Goal: Communication & Community: Share content

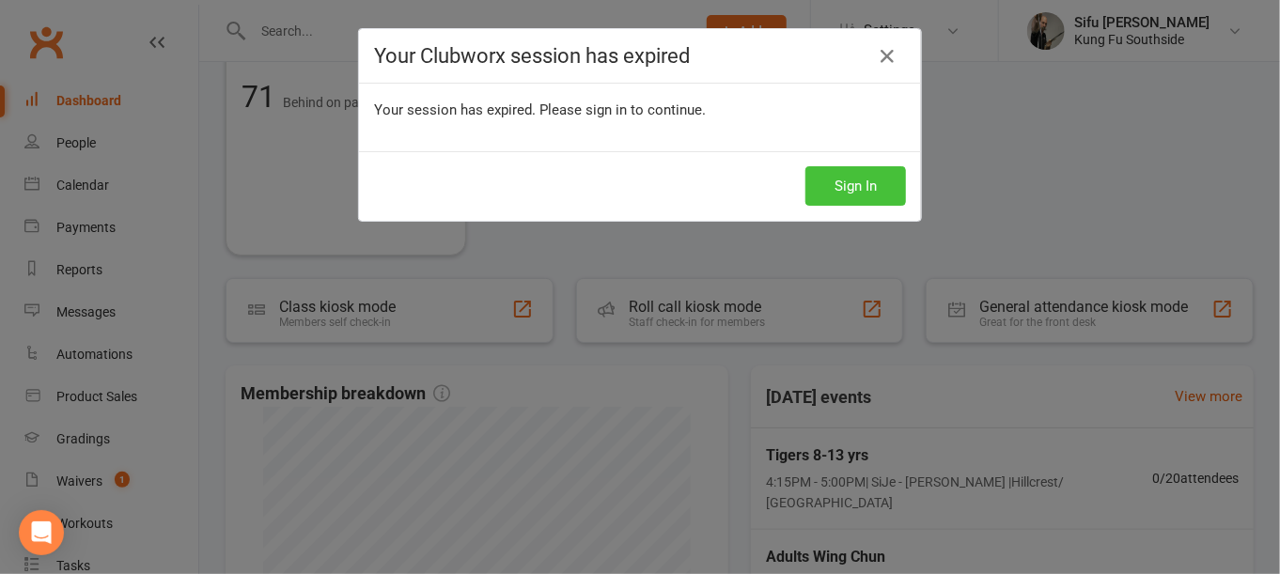
click at [882, 195] on button "Sign In" at bounding box center [855, 185] width 101 height 39
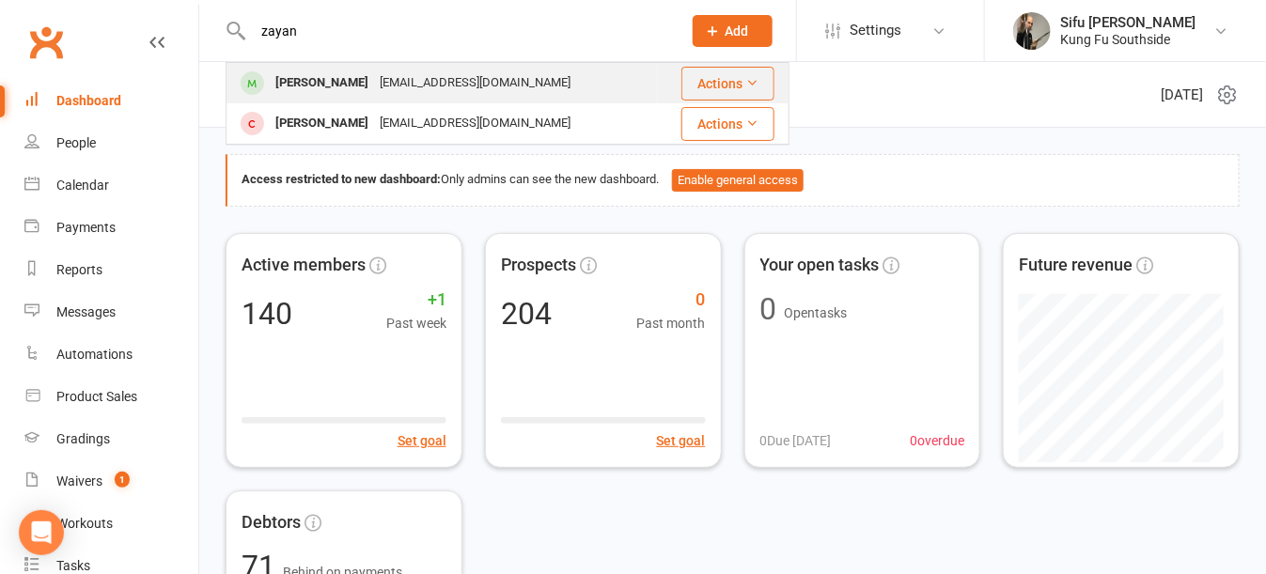
type input "zayan"
click at [285, 86] on div "[PERSON_NAME]" at bounding box center [322, 83] width 104 height 27
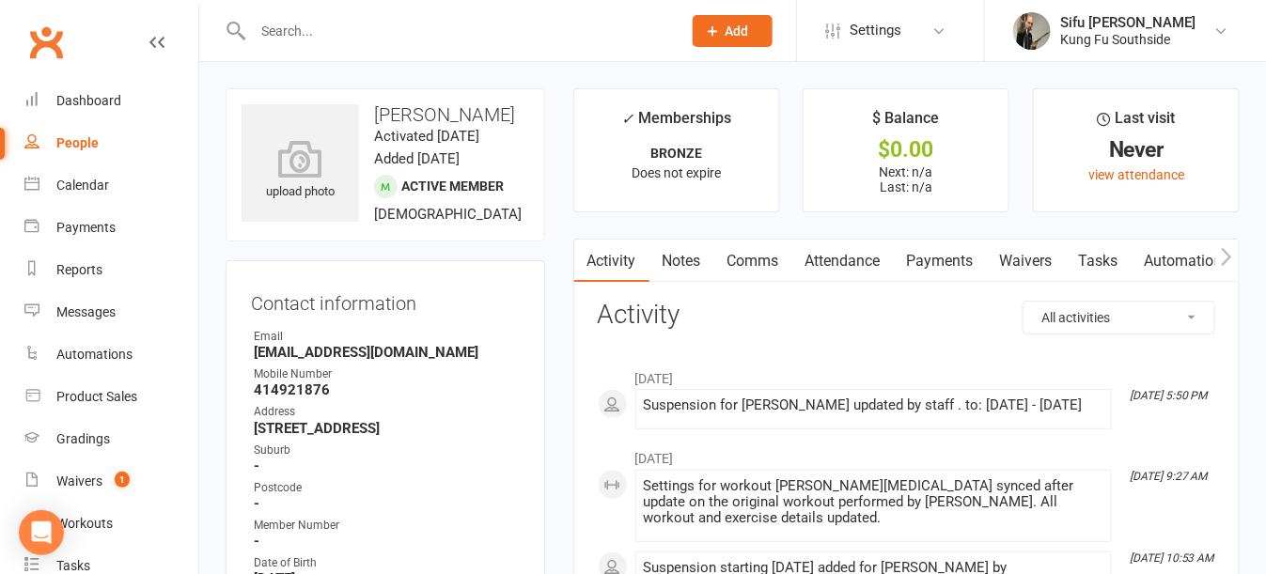
click at [942, 253] on link "Payments" at bounding box center [940, 261] width 93 height 43
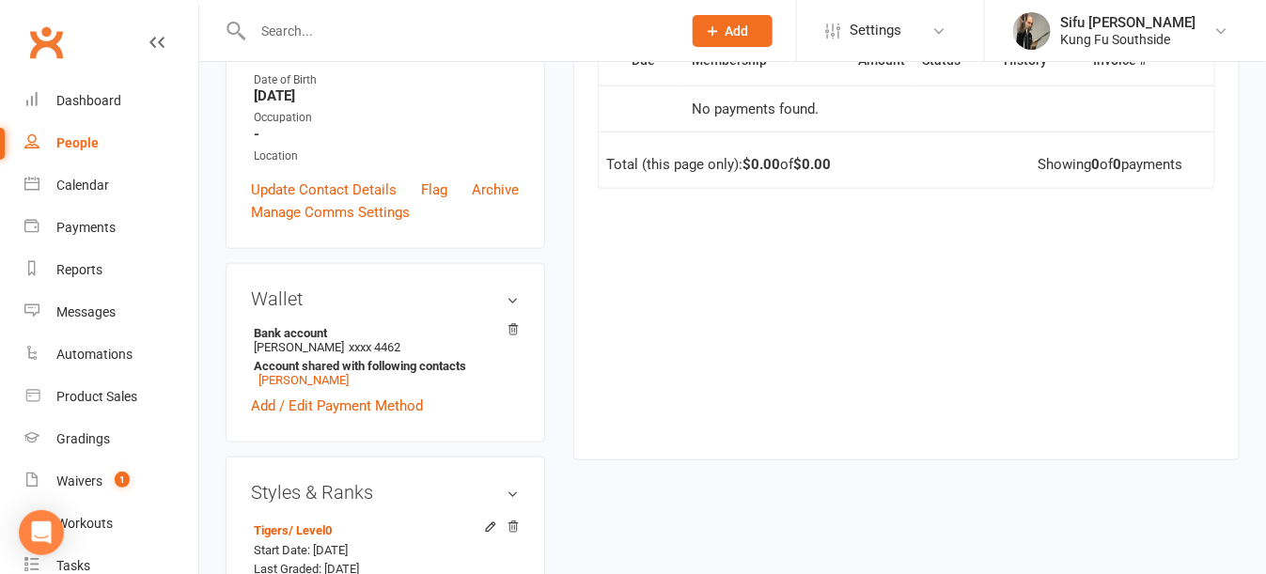
scroll to position [564, 0]
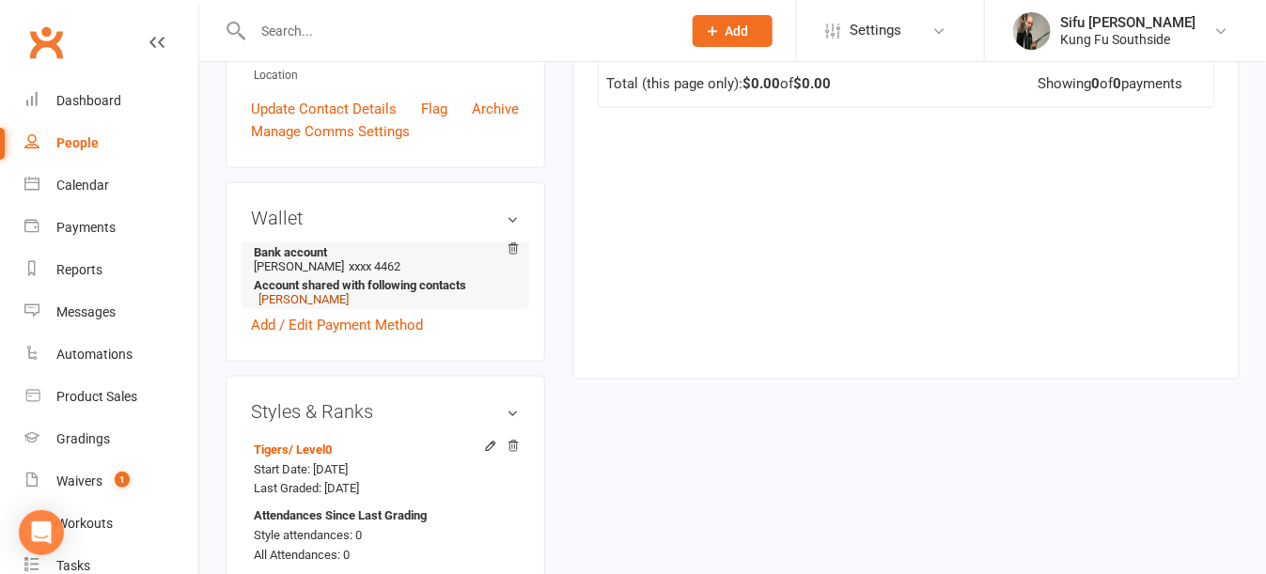
click at [314, 306] on link "Mushfiqur Rahman" at bounding box center [303, 299] width 90 height 14
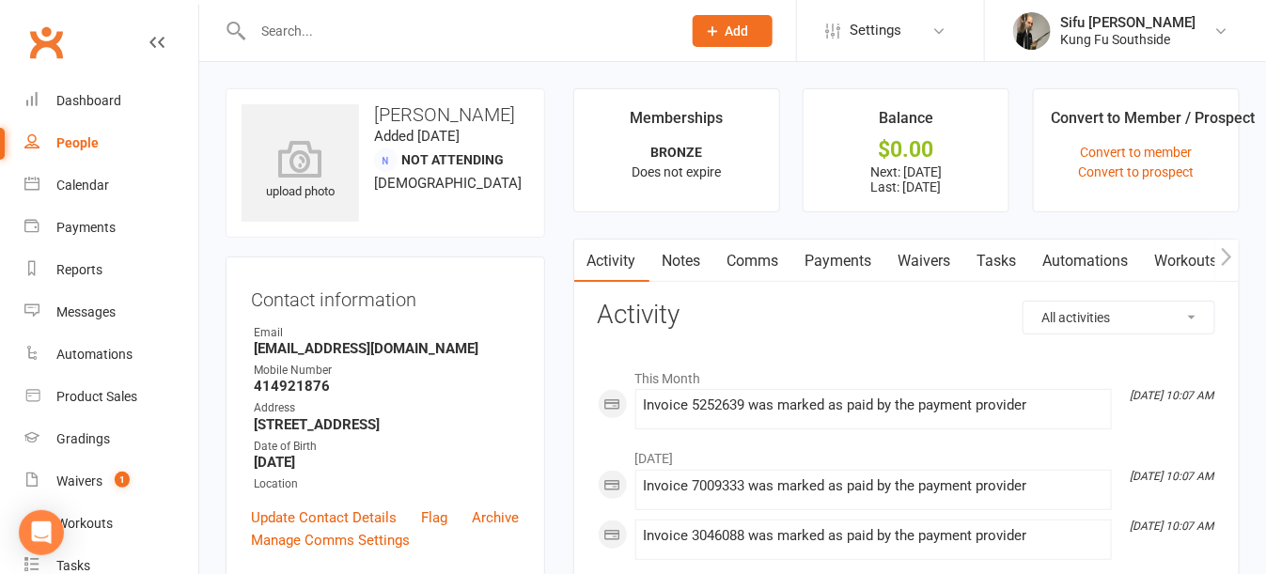
click at [817, 264] on link "Payments" at bounding box center [838, 261] width 93 height 43
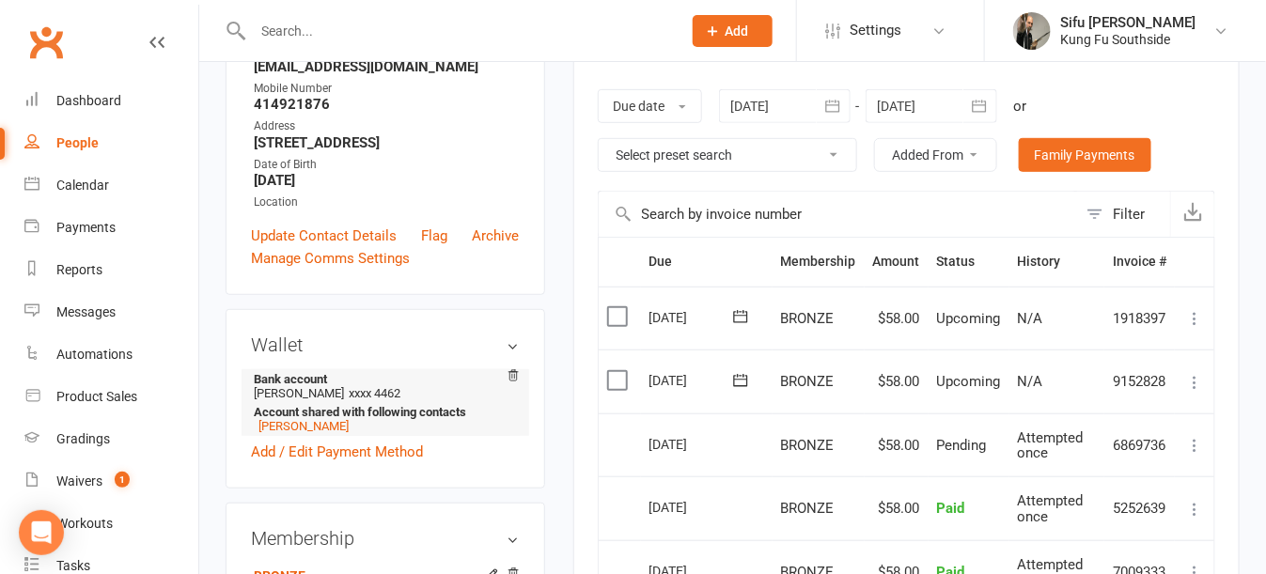
scroll to position [470, 0]
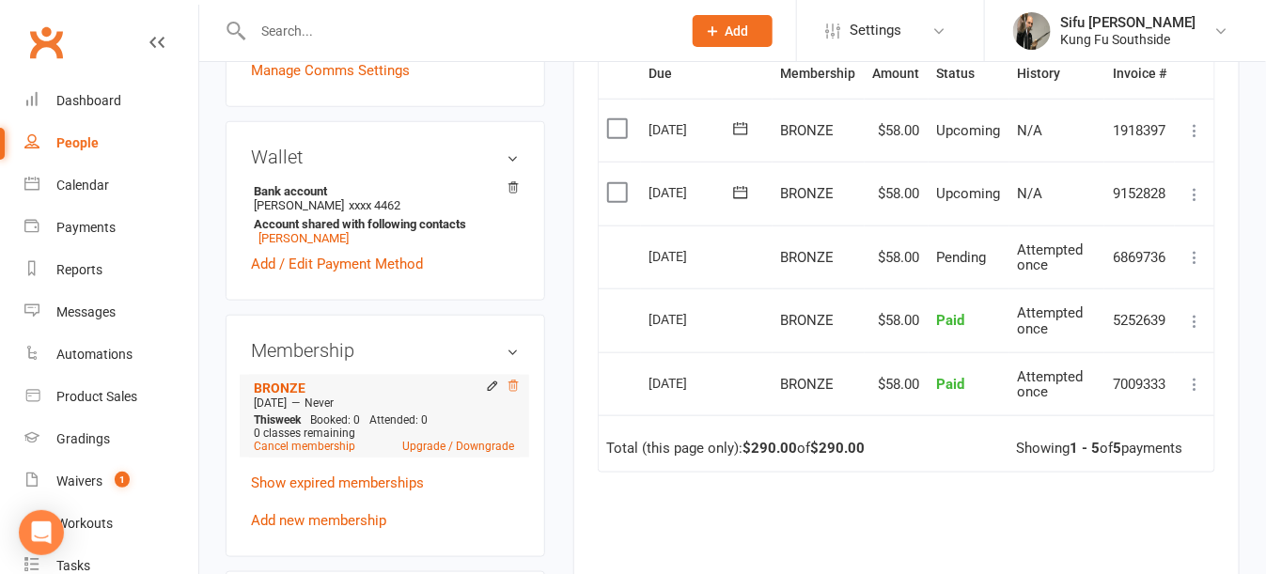
click at [512, 391] on icon at bounding box center [512, 386] width 9 height 10
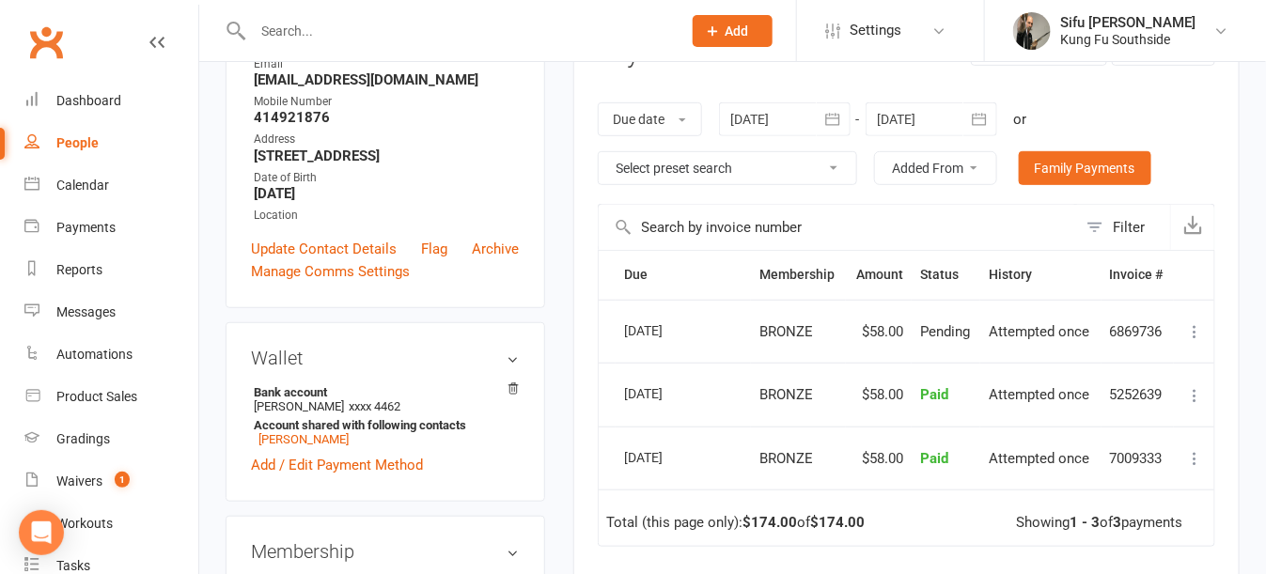
scroll to position [376, 0]
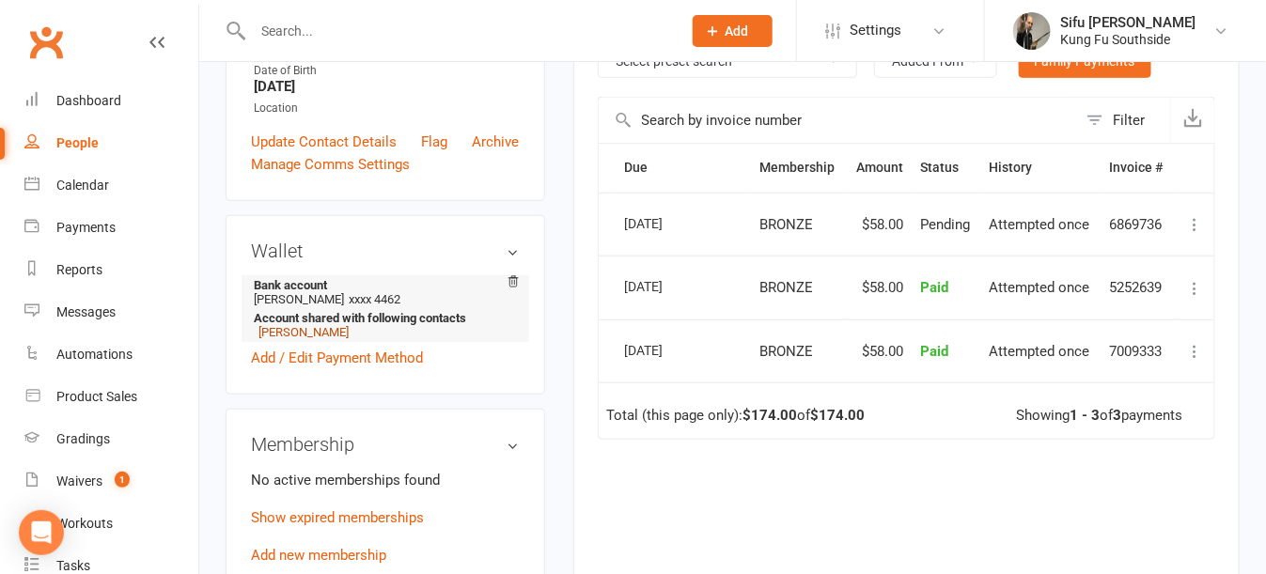
click at [302, 339] on link "Zayan Rahman" at bounding box center [303, 332] width 90 height 14
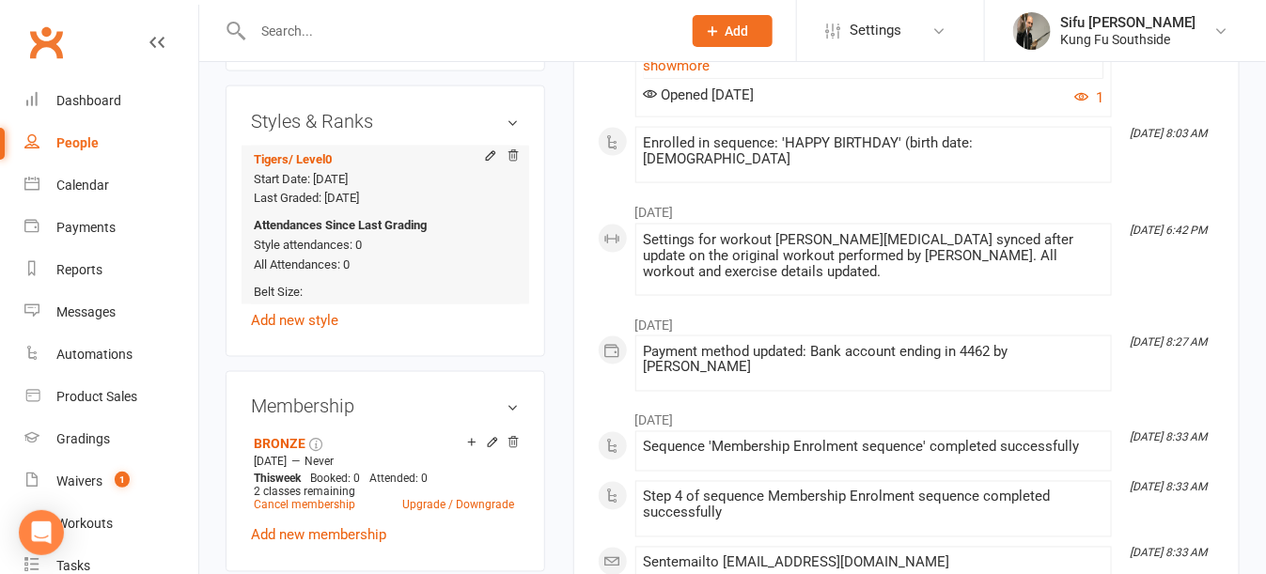
scroll to position [940, 0]
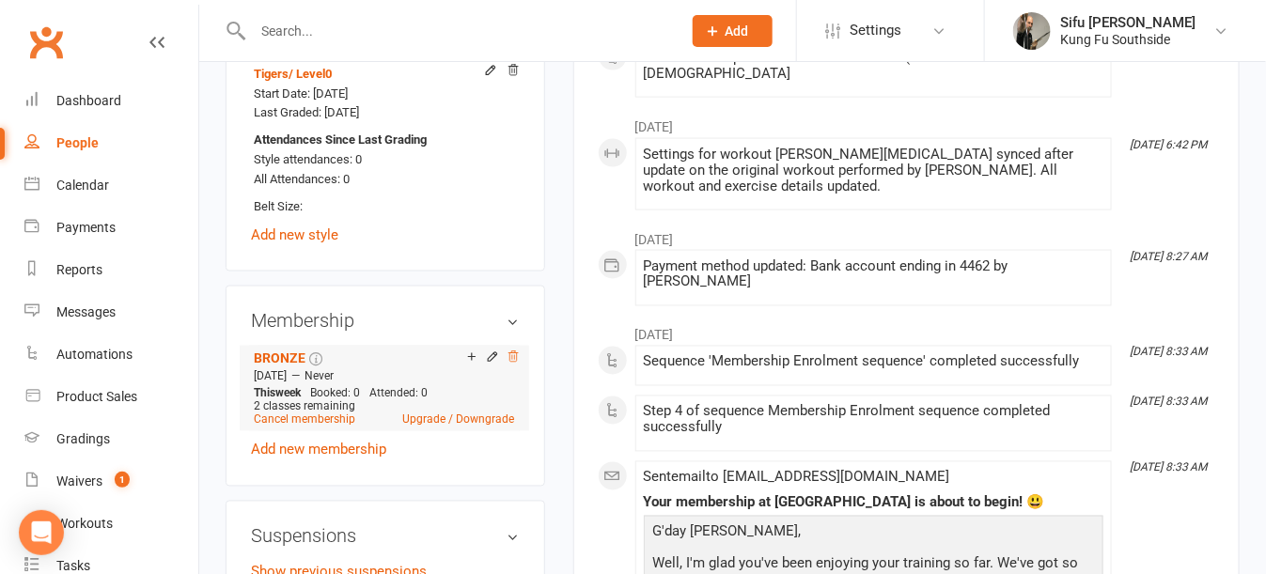
click at [508, 364] on icon at bounding box center [513, 357] width 13 height 13
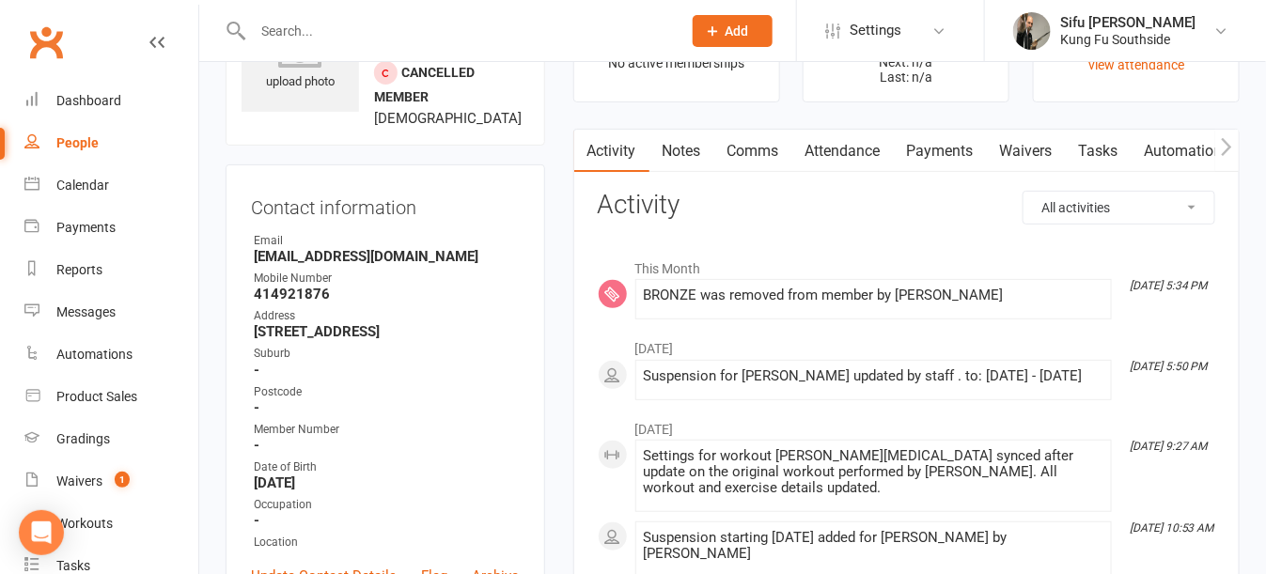
scroll to position [0, 0]
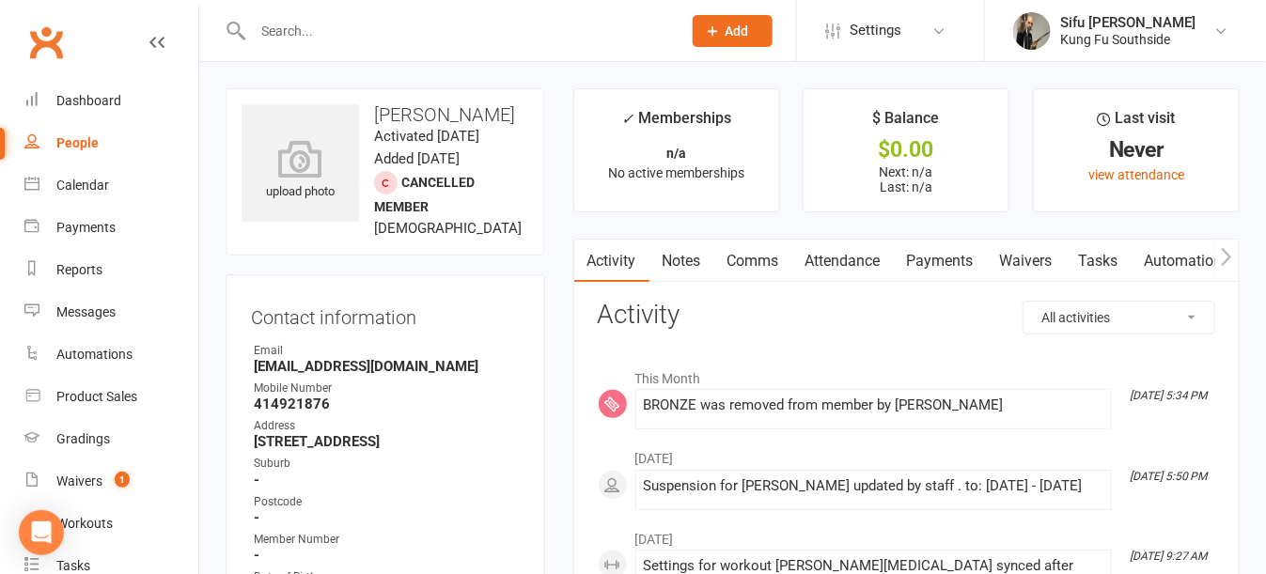
click at [726, 261] on link "Comms" at bounding box center [753, 261] width 78 height 43
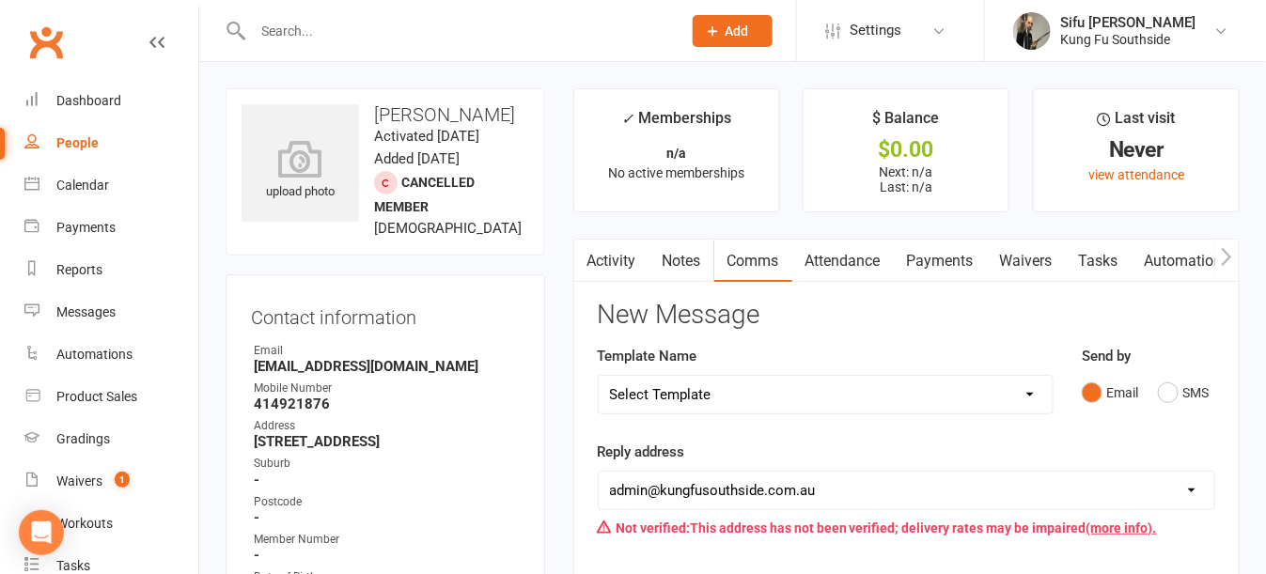
click at [669, 403] on select "Select Template [Email] 21 days kids offer [Email] Annual Rego Due [Email] Birt…" at bounding box center [826, 395] width 454 height 38
select select "3"
click at [599, 376] on select "Select Template [Email] 21 days kids offer [Email] Annual Rego Due [Email] Birt…" at bounding box center [826, 395] width 454 height 38
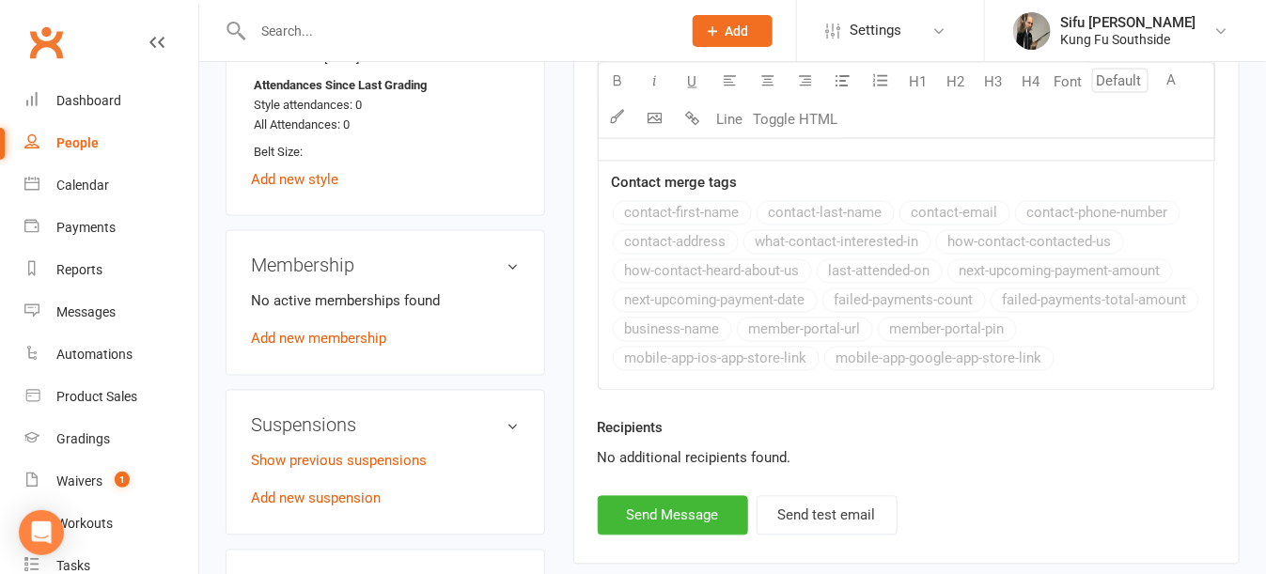
scroll to position [1128, 0]
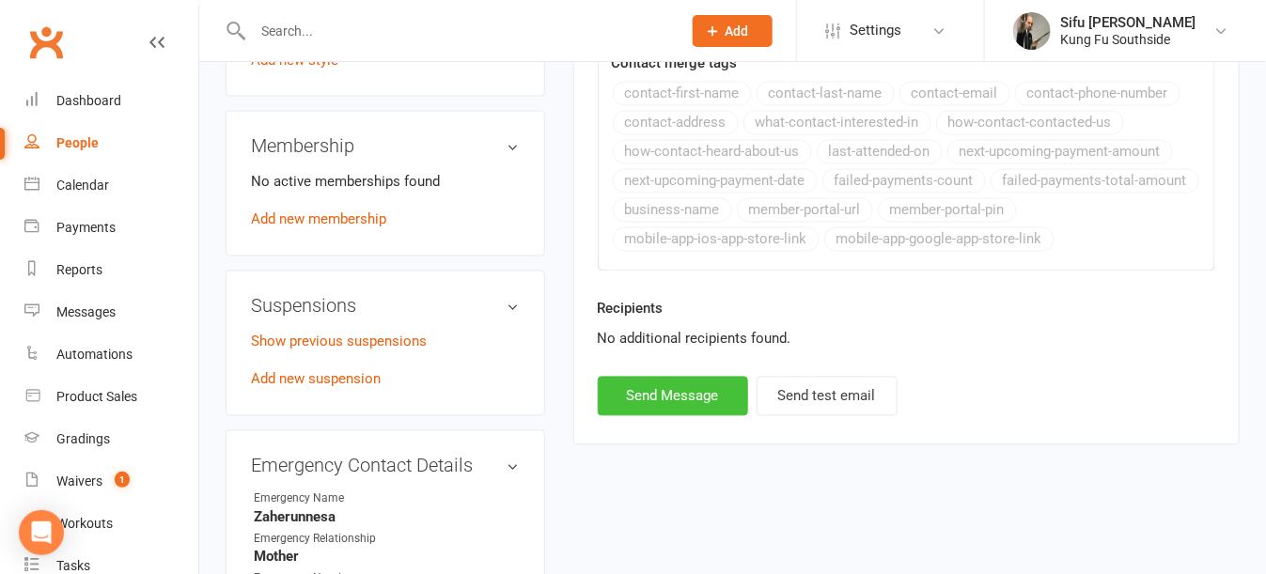
click at [662, 392] on button "Send Message" at bounding box center [673, 396] width 150 height 39
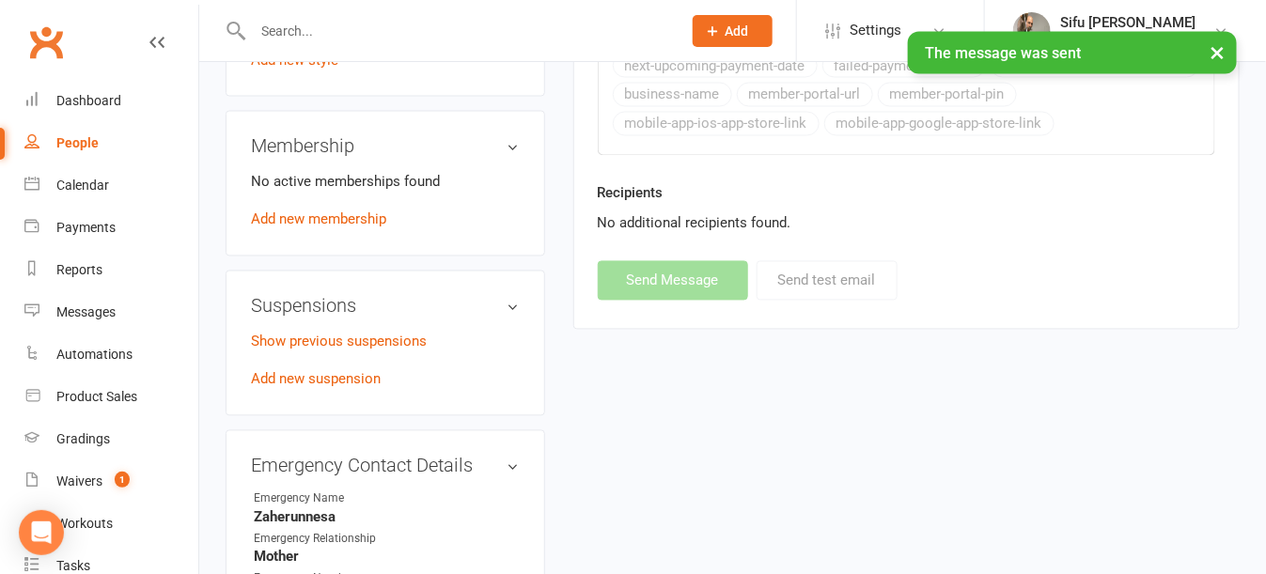
select select
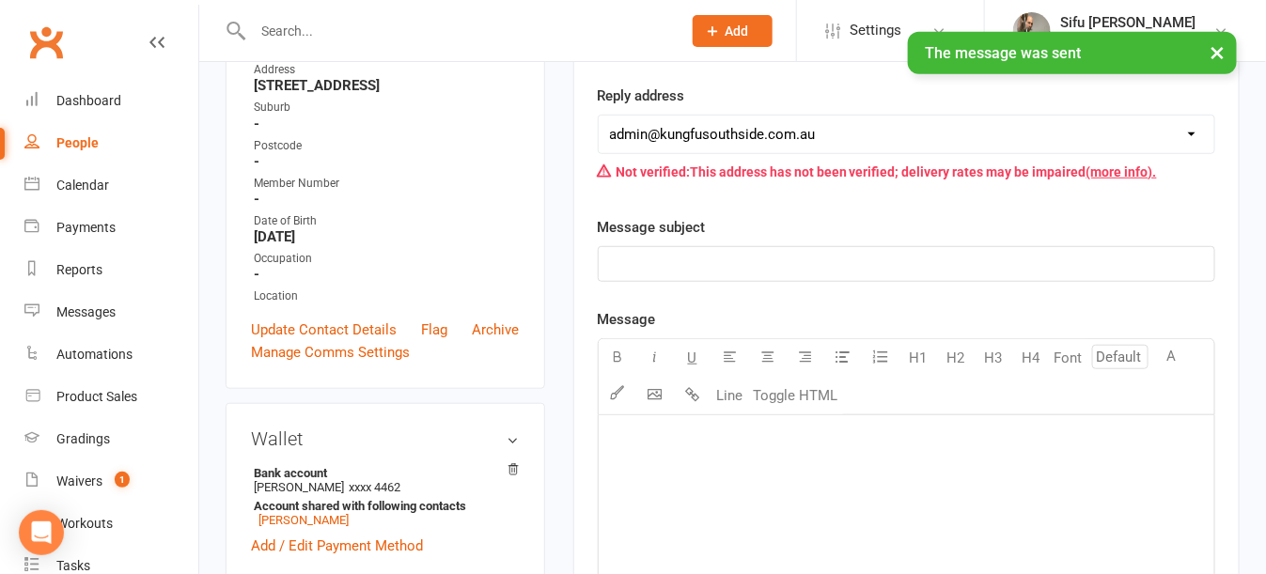
scroll to position [188, 0]
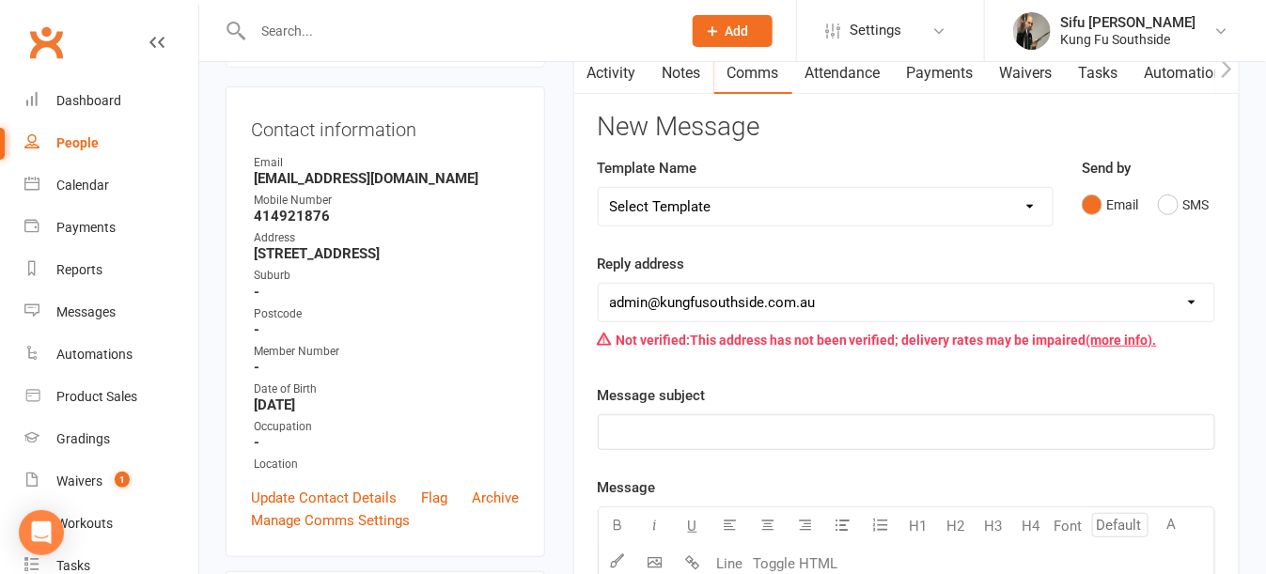
click at [284, 29] on input "text" at bounding box center [457, 31] width 421 height 26
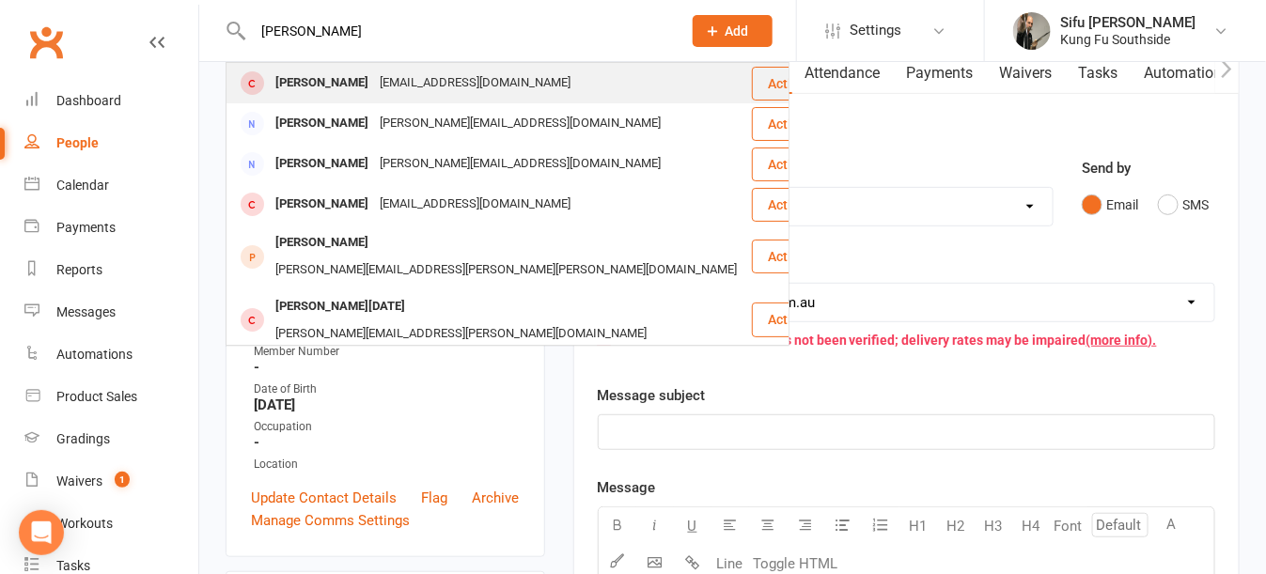
type input "jess"
click at [315, 86] on div "Jess Tan" at bounding box center [322, 83] width 104 height 27
